Goal: Task Accomplishment & Management: Complete application form

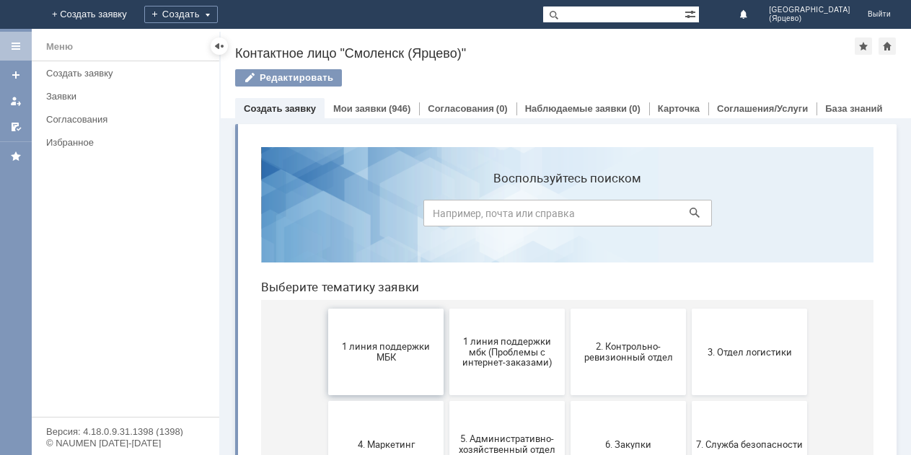
click at [356, 348] on span "1 линия поддержки МБК" at bounding box center [386, 352] width 107 height 22
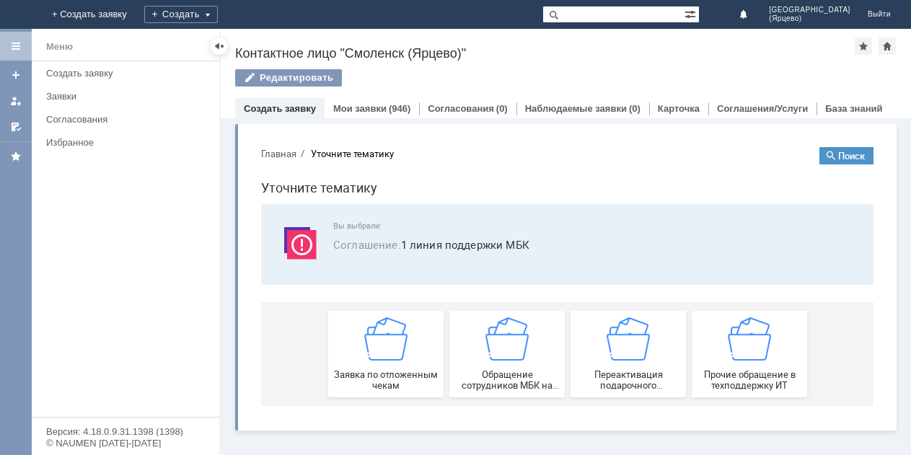
click at [356, 348] on div "Заявка по отложенным чекам" at bounding box center [386, 354] width 107 height 74
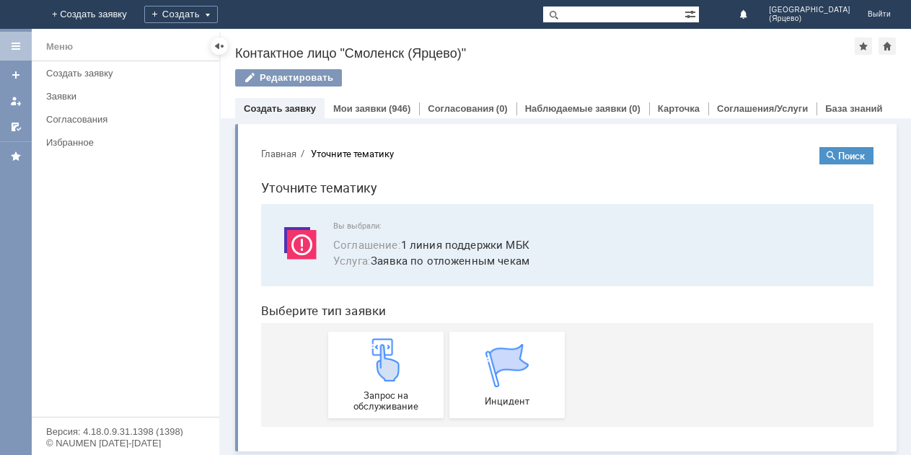
click at [356, 348] on div "Запрос на обслуживание" at bounding box center [386, 375] width 107 height 74
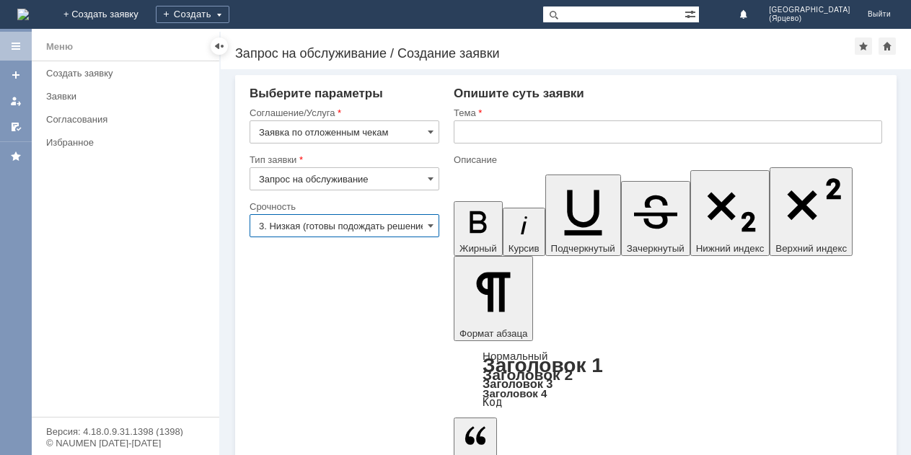
click at [374, 222] on input "3. Низкая (готовы подождать решение)" at bounding box center [345, 225] width 190 height 23
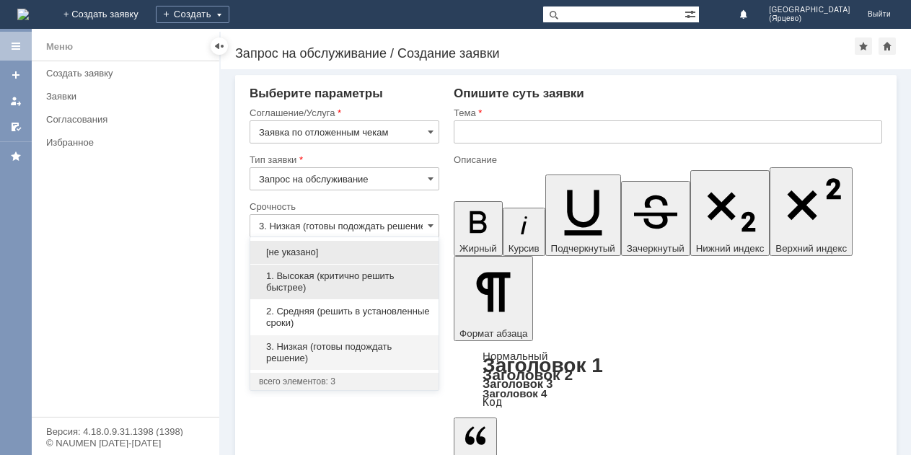
click at [340, 277] on span "1. Высокая (критично решить быстрее)" at bounding box center [344, 282] width 171 height 23
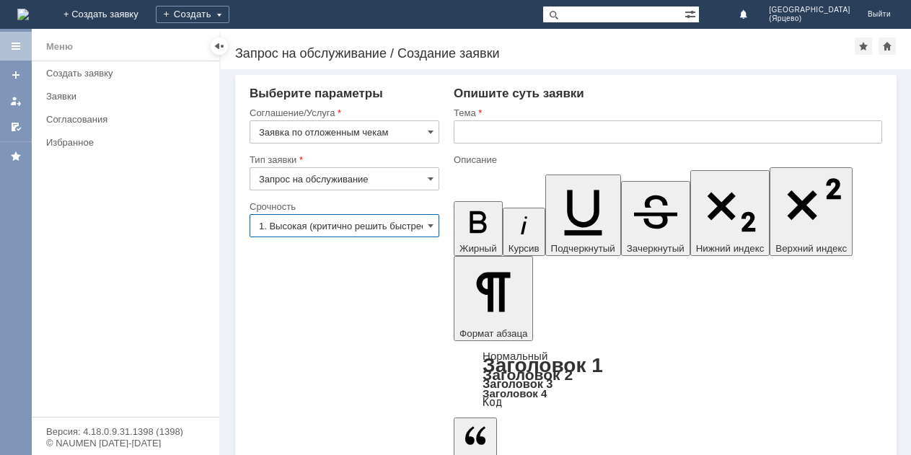
type input "1. Высокая (критично решить быстрее)"
click at [499, 122] on input "text" at bounding box center [668, 132] width 429 height 23
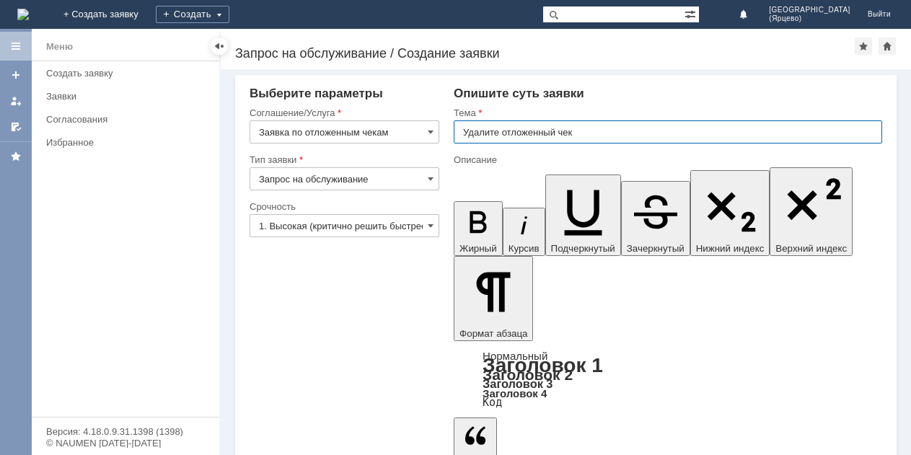
type input "Удалите отложенный чек"
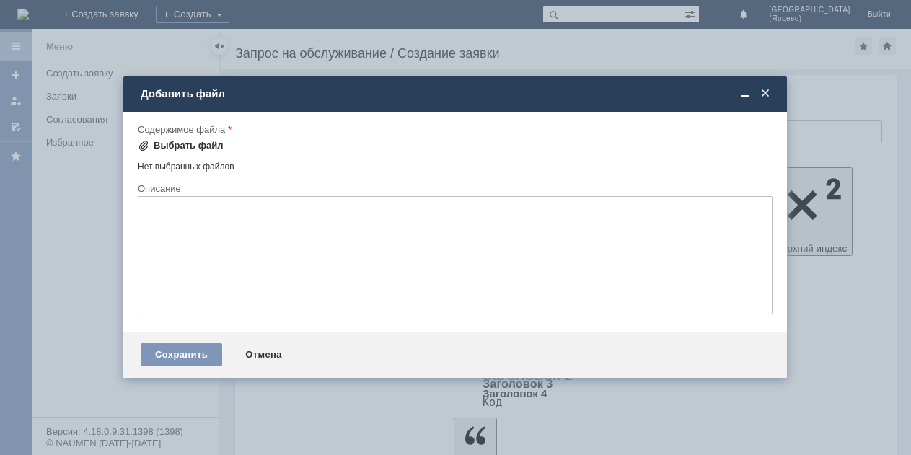
click at [144, 148] on span at bounding box center [144, 146] width 12 height 12
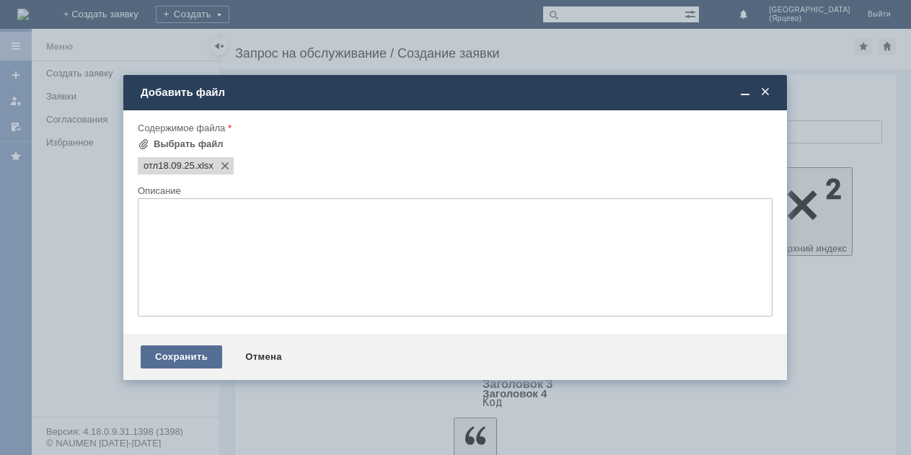
click at [198, 355] on div "Сохранить" at bounding box center [182, 357] width 82 height 23
